Goal: Check status: Check status

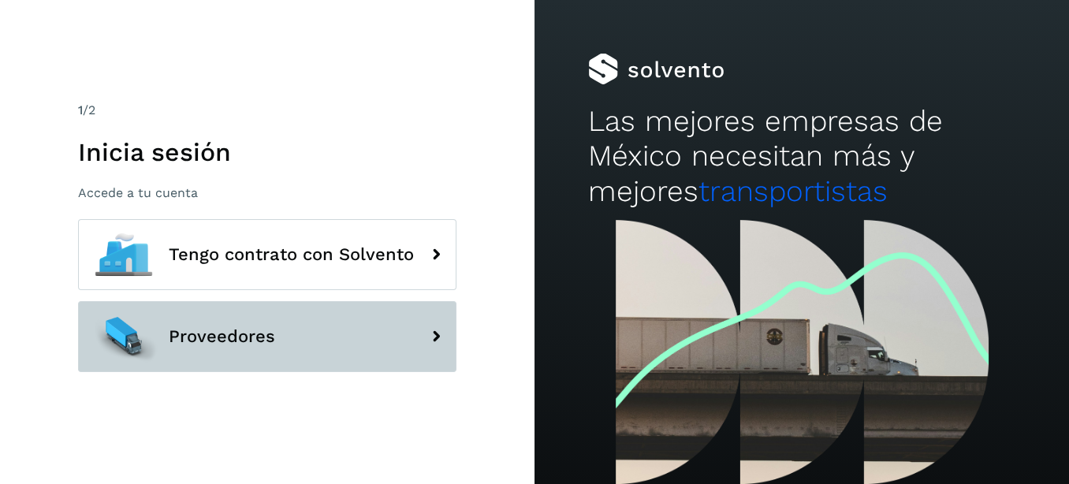
click at [214, 330] on span "Proveedores" at bounding box center [222, 336] width 106 height 19
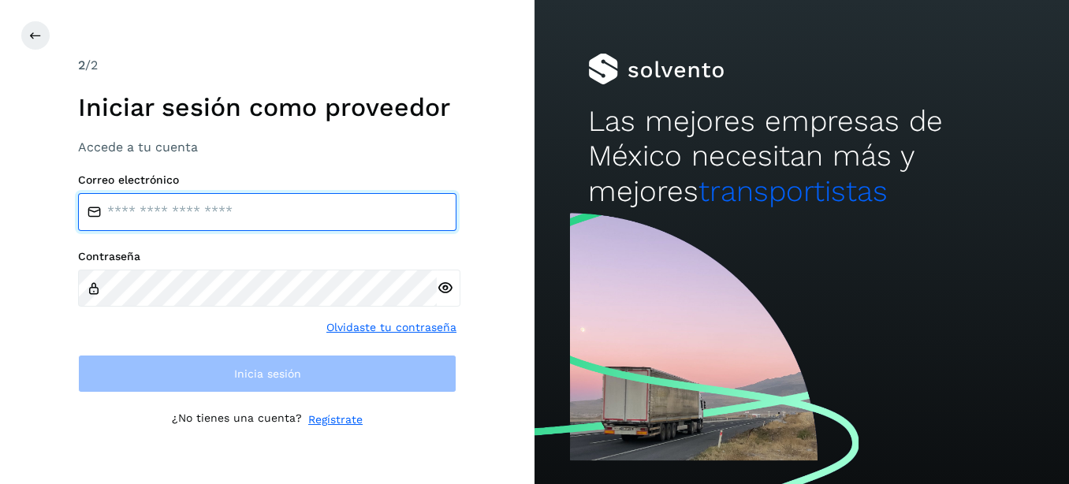
type input "**********"
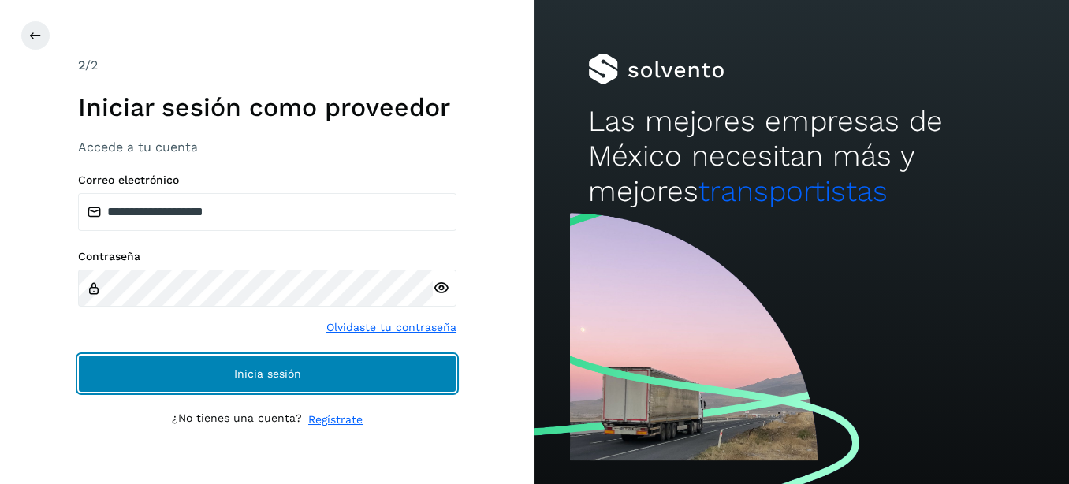
click at [181, 368] on button "Inicia sesión" at bounding box center [267, 374] width 378 height 38
click at [172, 362] on button "Inicia sesión" at bounding box center [267, 374] width 378 height 38
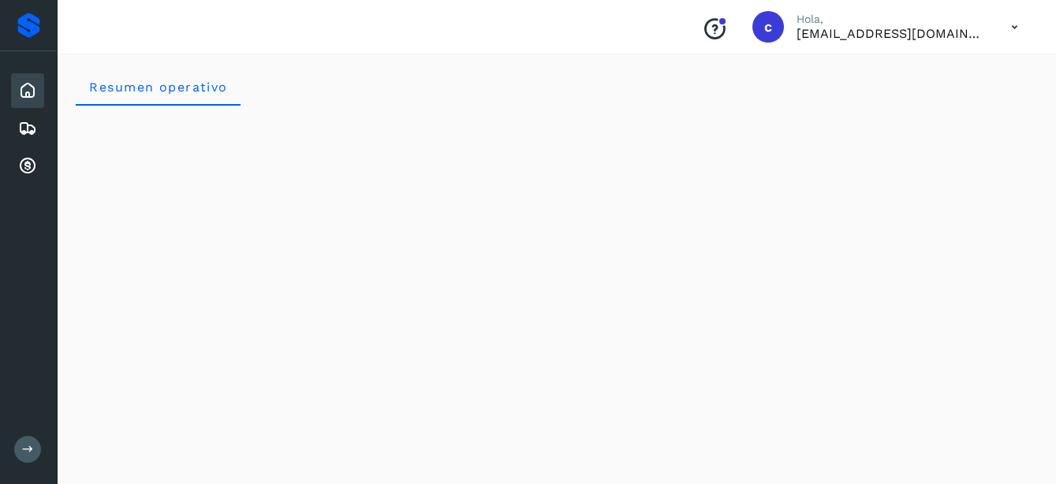
scroll to position [88, 0]
drag, startPoint x: 28, startPoint y: 85, endPoint x: 11, endPoint y: 90, distance: 17.2
click at [22, 88] on icon at bounding box center [27, 90] width 19 height 19
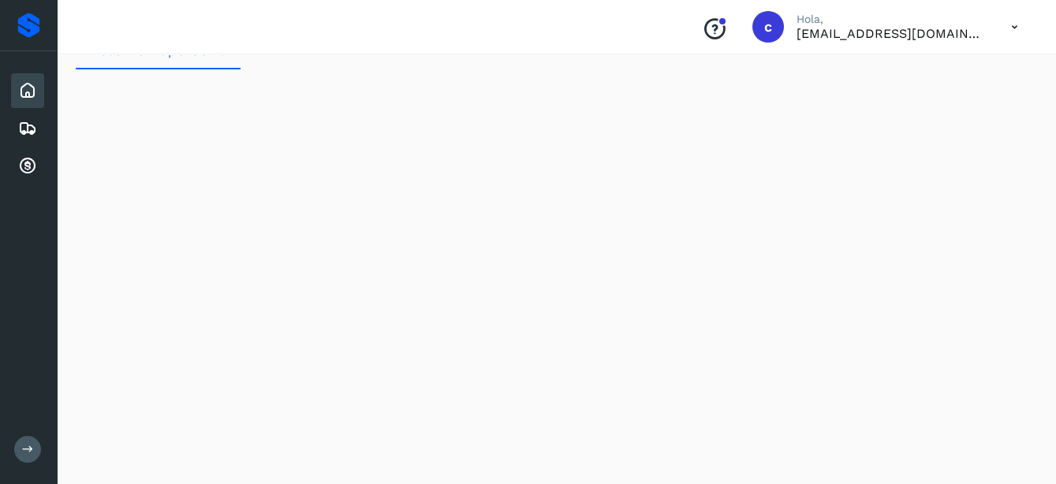
scroll to position [0, 0]
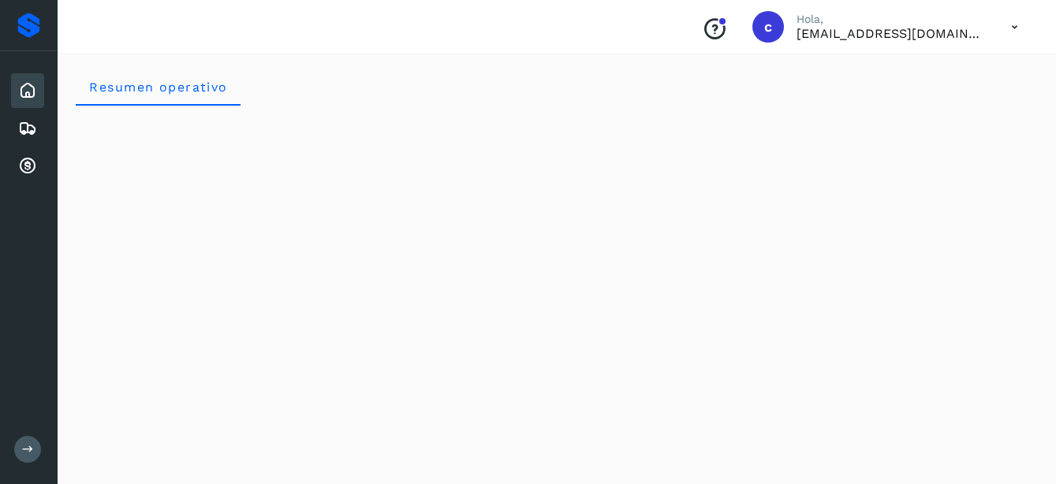
click at [11, 90] on div "Inicio" at bounding box center [27, 90] width 33 height 35
click at [20, 90] on icon at bounding box center [27, 90] width 19 height 19
click at [26, 92] on icon at bounding box center [27, 90] width 19 height 19
click at [28, 119] on icon at bounding box center [27, 128] width 19 height 19
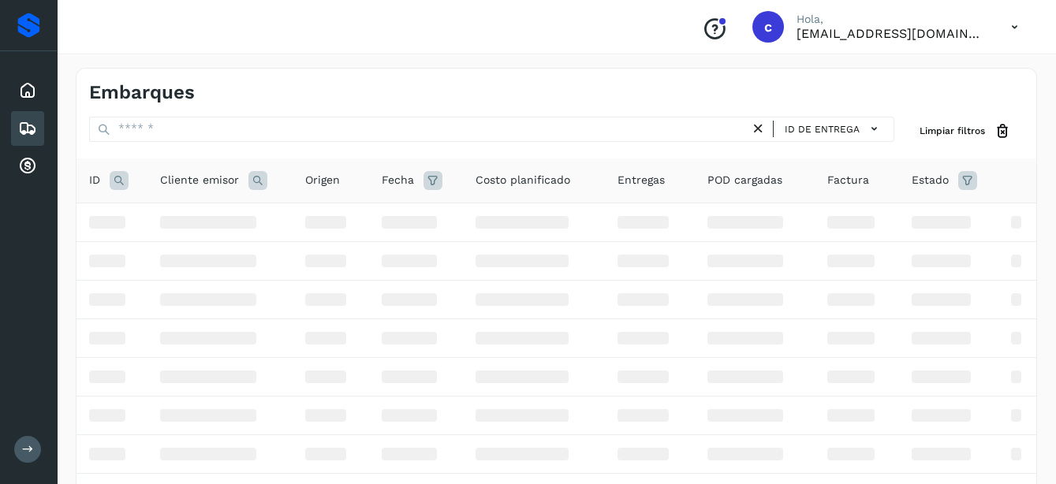
click at [28, 119] on icon at bounding box center [27, 128] width 19 height 19
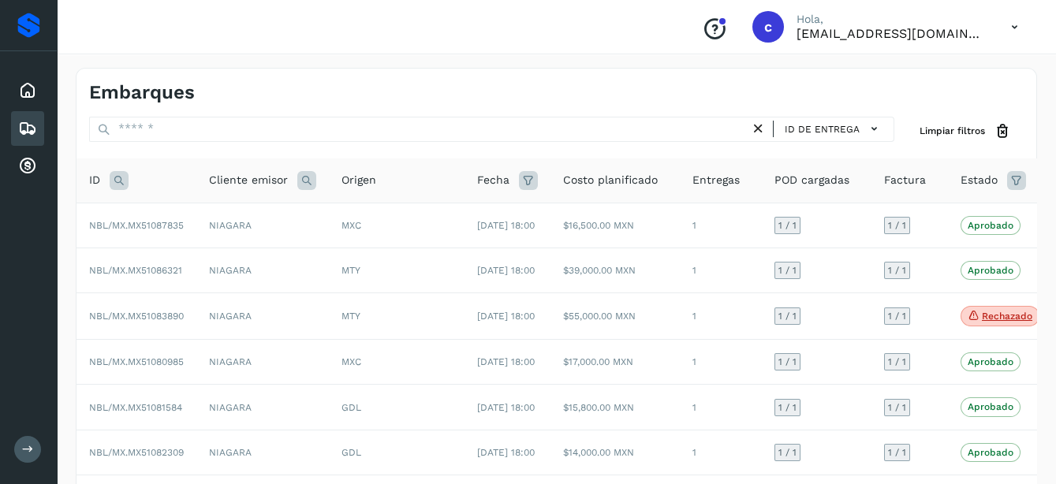
click at [28, 119] on icon at bounding box center [27, 128] width 19 height 19
click at [173, 237] on td "NBL/MX.MX51087835" at bounding box center [136, 225] width 120 height 45
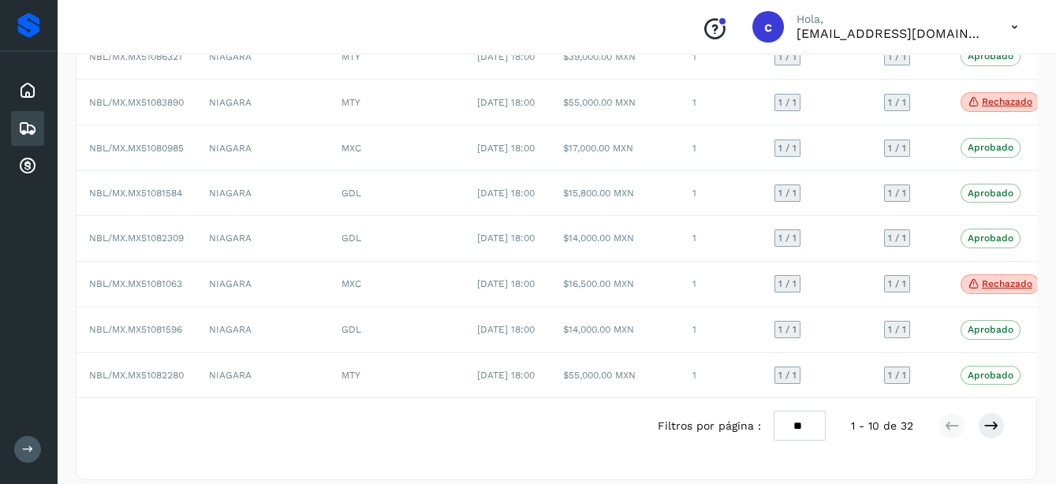
scroll to position [374, 0]
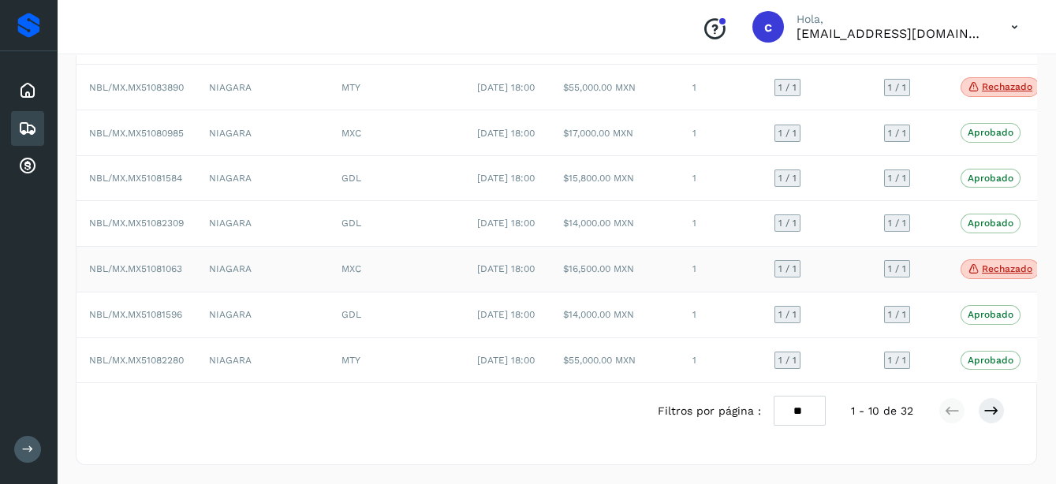
click at [998, 263] on p "Rechazado" at bounding box center [1006, 268] width 50 height 11
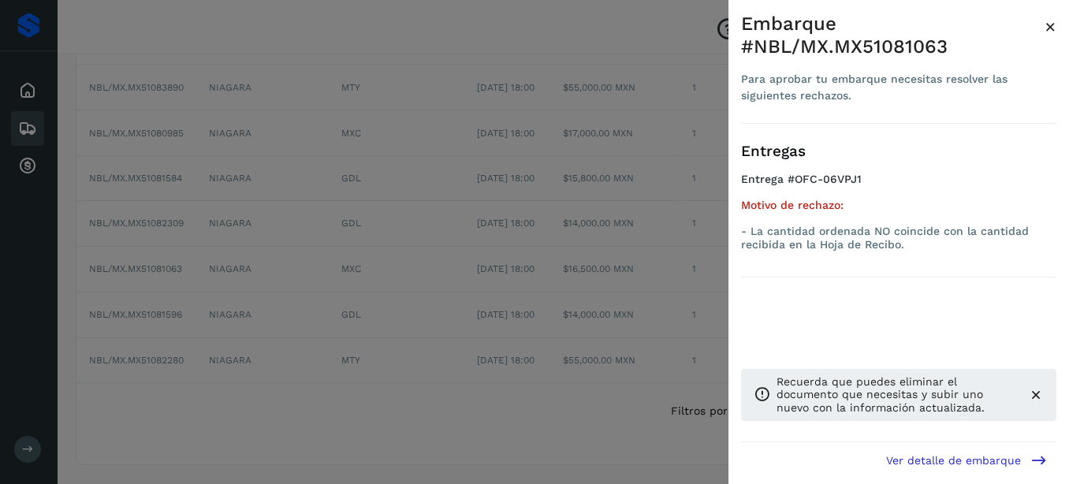
click at [561, 202] on div at bounding box center [534, 242] width 1069 height 484
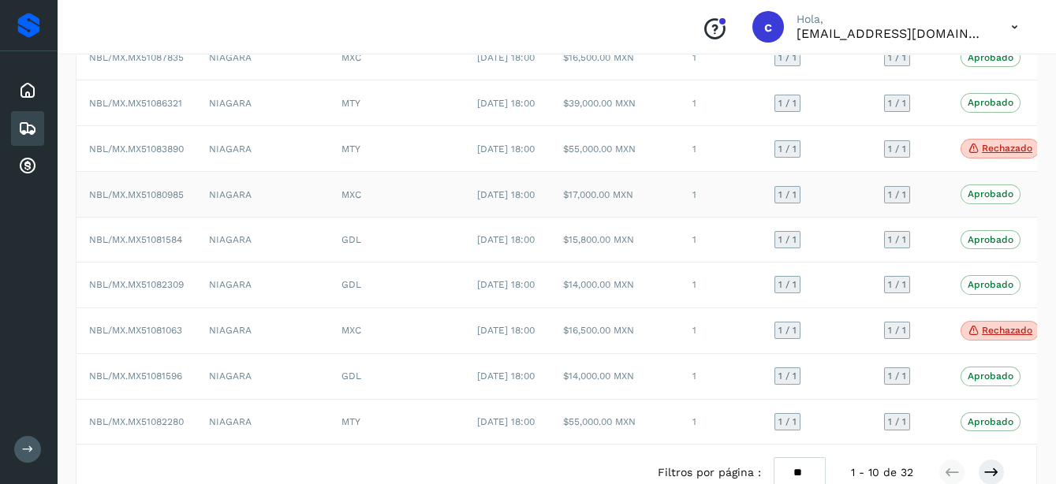
scroll to position [263, 0]
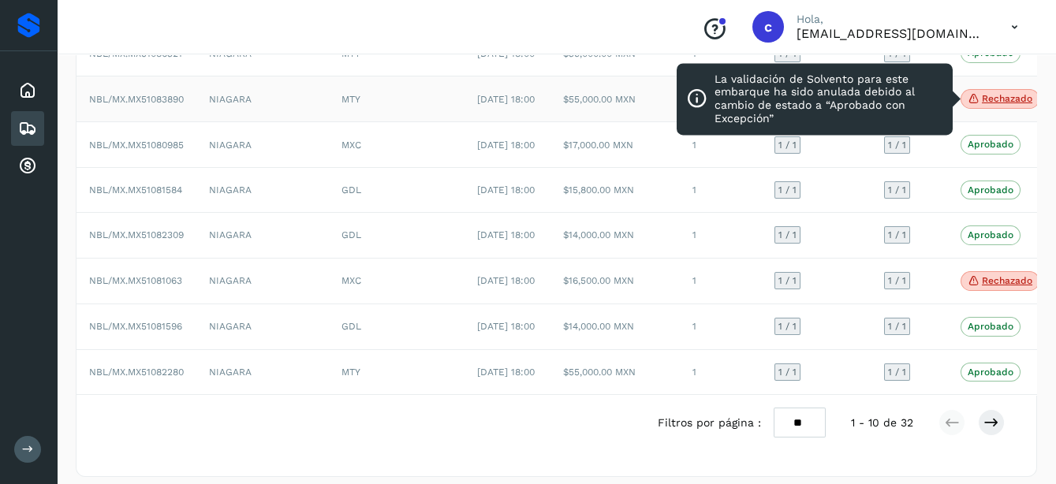
click at [988, 104] on p "Rechazado" at bounding box center [1006, 98] width 50 height 11
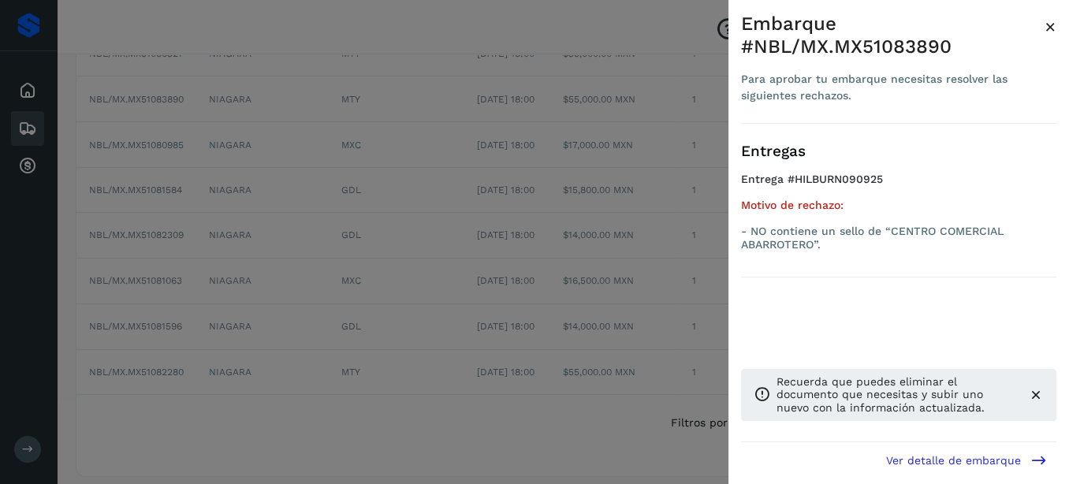
click at [536, 287] on div at bounding box center [534, 242] width 1069 height 484
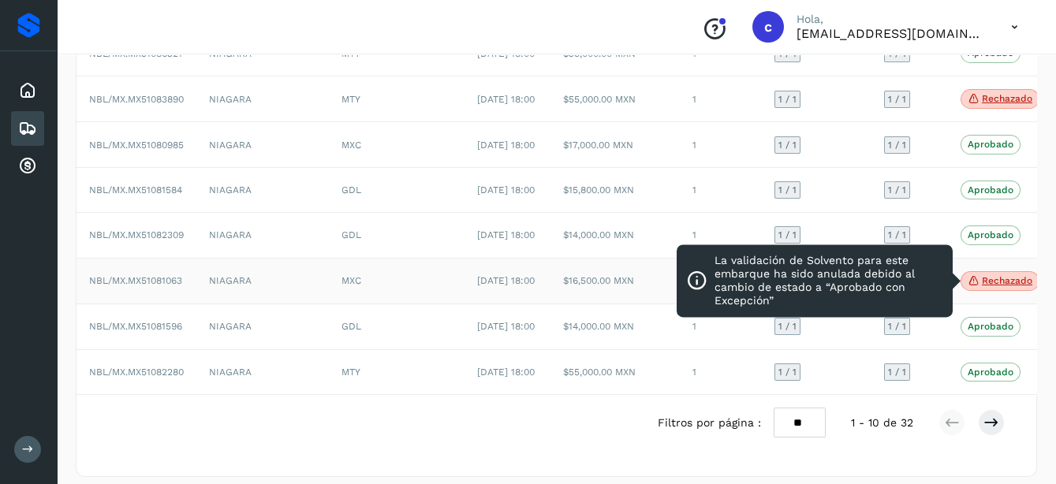
click at [977, 288] on icon at bounding box center [973, 281] width 13 height 14
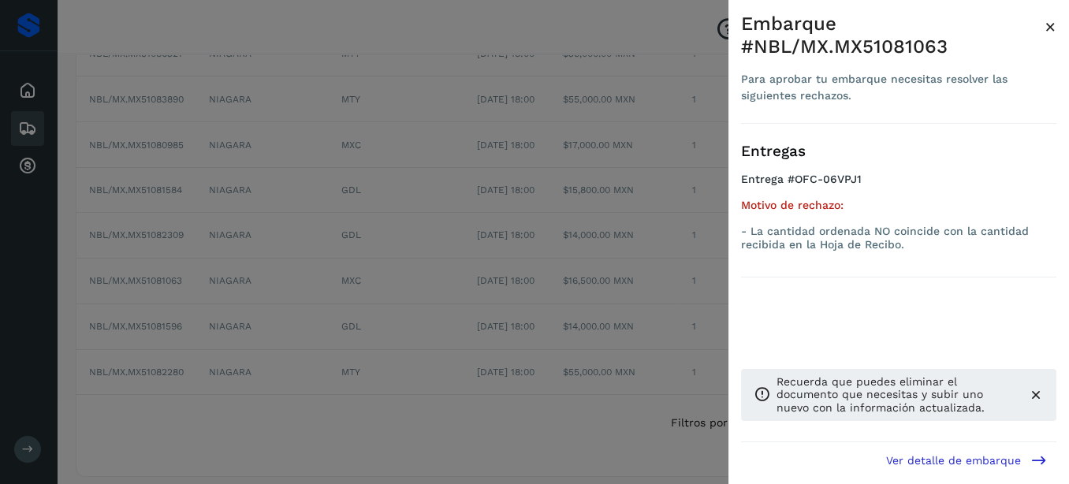
click at [508, 307] on div at bounding box center [534, 242] width 1069 height 484
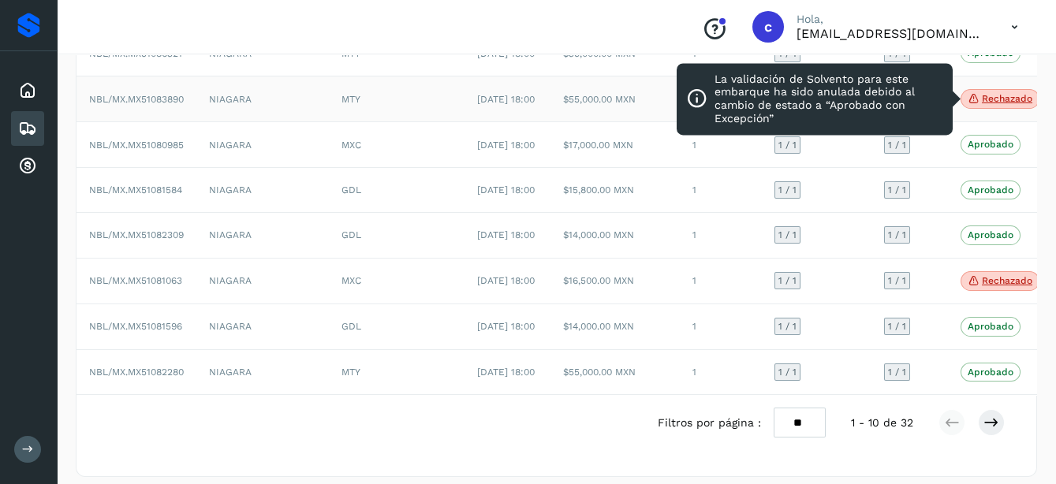
click at [977, 106] on icon at bounding box center [973, 98] width 13 height 14
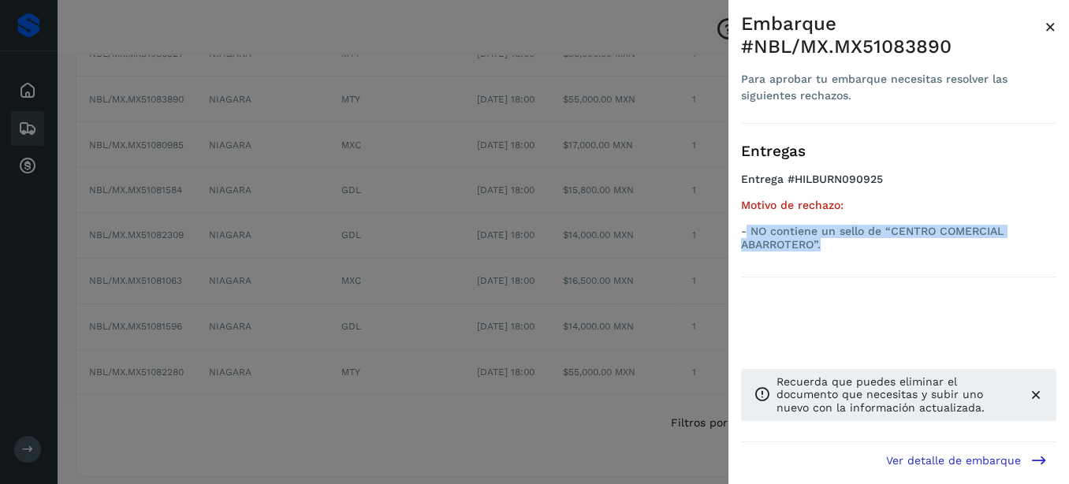
drag, startPoint x: 745, startPoint y: 224, endPoint x: 836, endPoint y: 272, distance: 103.3
click at [836, 272] on div "Entregas Entrega #HILBURN090925 Motivo de rechazo: - NO contiene un sello de “C…" at bounding box center [898, 201] width 315 height 154
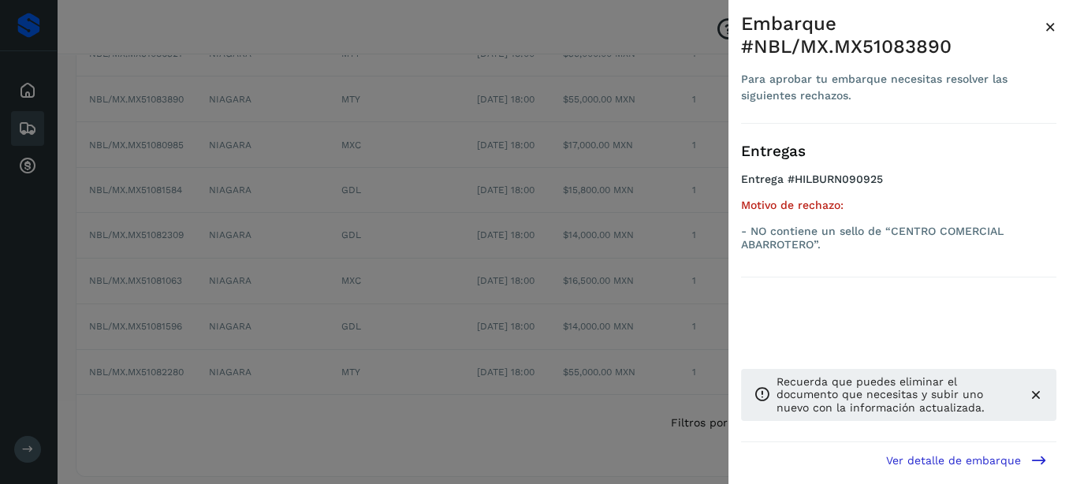
click at [735, 198] on div "Embarque #NBL/MX.MX51083890 Para aprobar tu embarque necesitas resolver las sig…" at bounding box center [898, 254] width 341 height 509
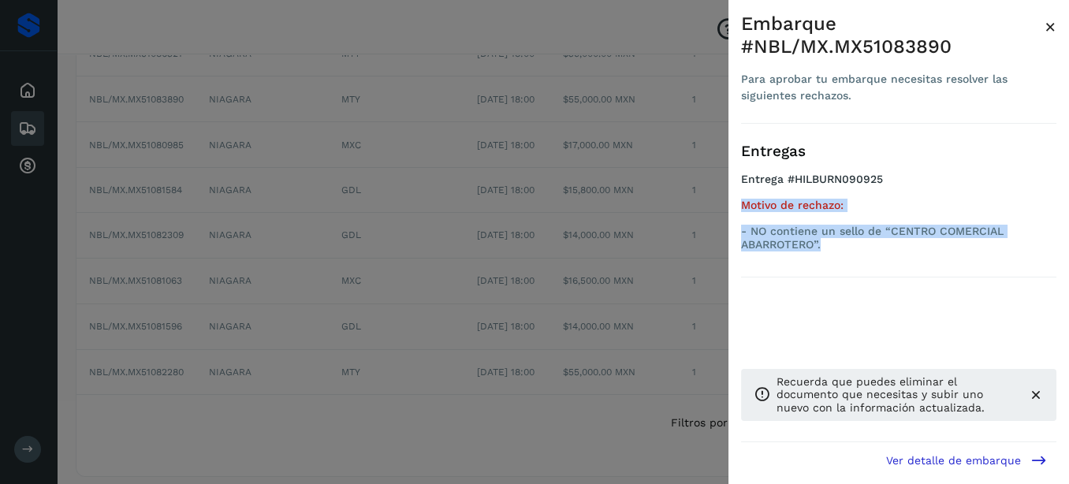
drag, startPoint x: 739, startPoint y: 203, endPoint x: 817, endPoint y: 236, distance: 84.5
click at [868, 272] on div "Embarque #NBL/MX.MX51083890 Para aprobar tu embarque necesitas resolver las sig…" at bounding box center [898, 254] width 341 height 509
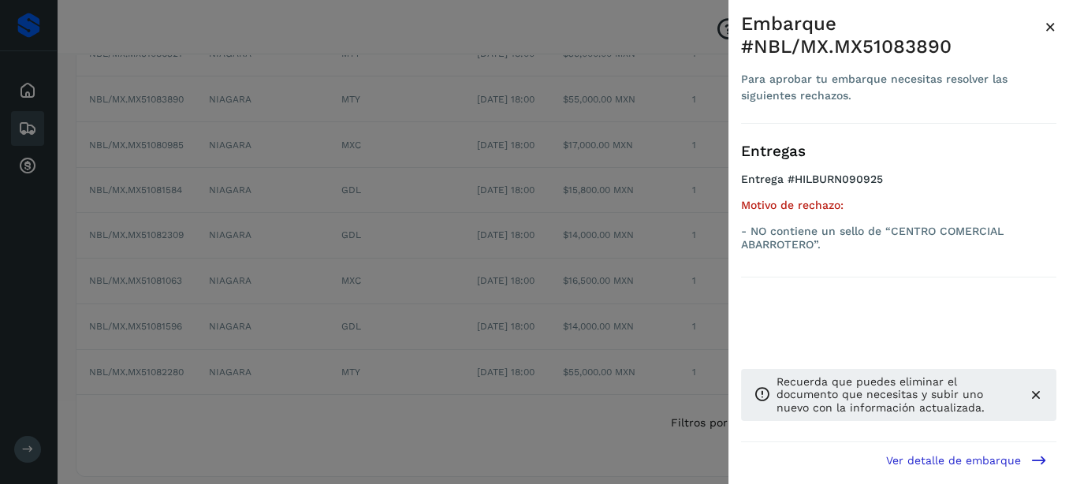
drag, startPoint x: 802, startPoint y: 229, endPoint x: 575, endPoint y: 233, distance: 227.1
click at [575, 233] on div at bounding box center [534, 242] width 1069 height 484
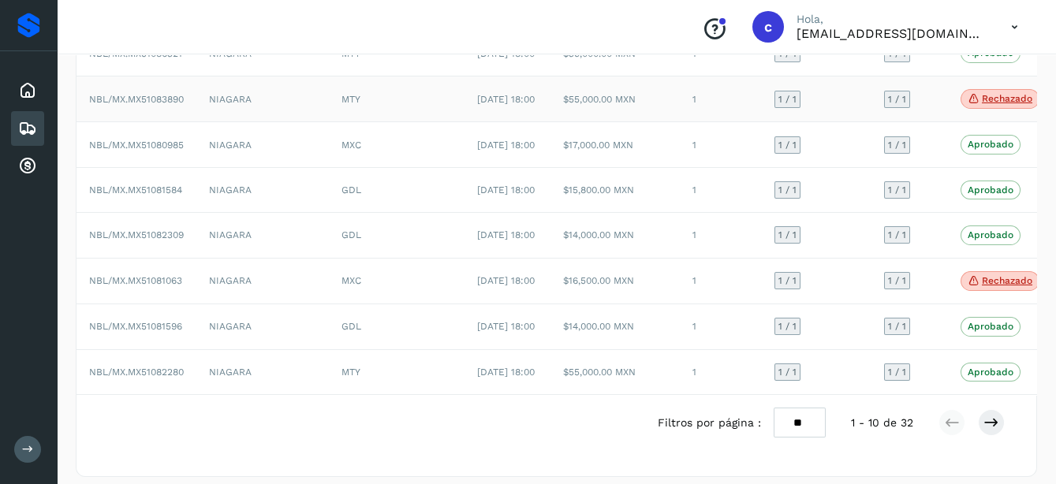
click at [995, 104] on p "Rechazado" at bounding box center [1006, 98] width 50 height 11
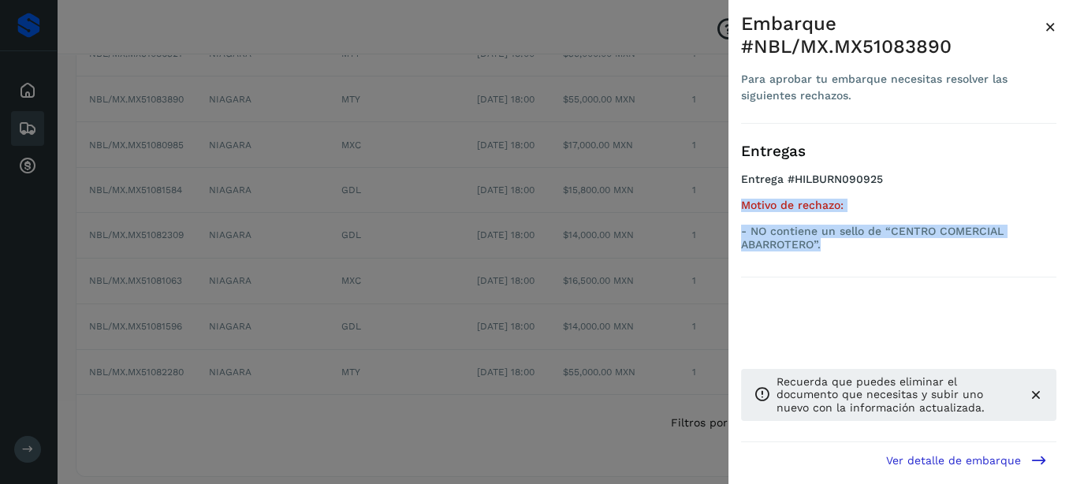
drag, startPoint x: 743, startPoint y: 203, endPoint x: 869, endPoint y: 248, distance: 134.9
click at [893, 263] on div "Entregas Entrega #HILBURN090925 Motivo de rechazo: - NO contiene un sello de “C…" at bounding box center [898, 201] width 315 height 154
copy div "Motivo de rechazo: - NO contiene un sello de “CENTRO COMERCIAL ABARROTERO”."
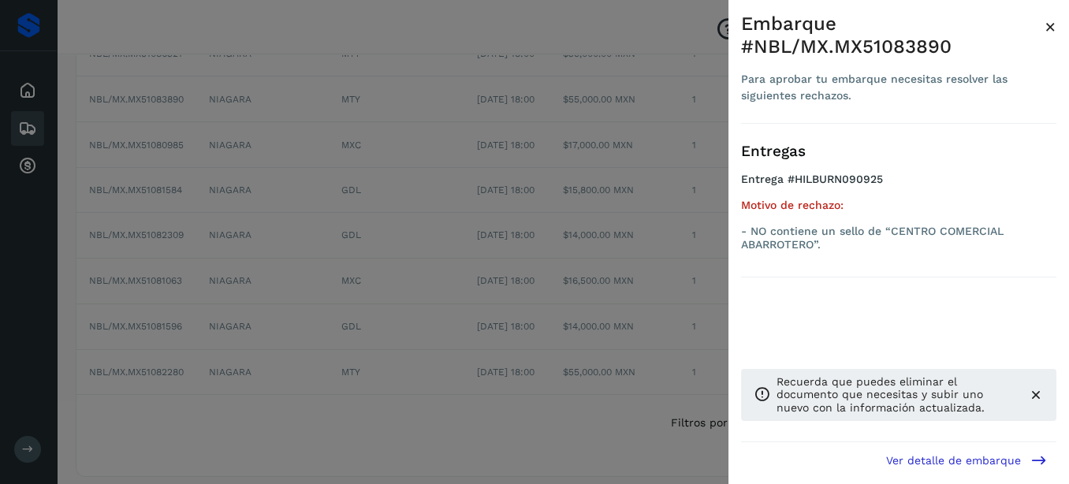
click at [207, 96] on div at bounding box center [534, 242] width 1069 height 484
